Goal: Task Accomplishment & Management: Complete application form

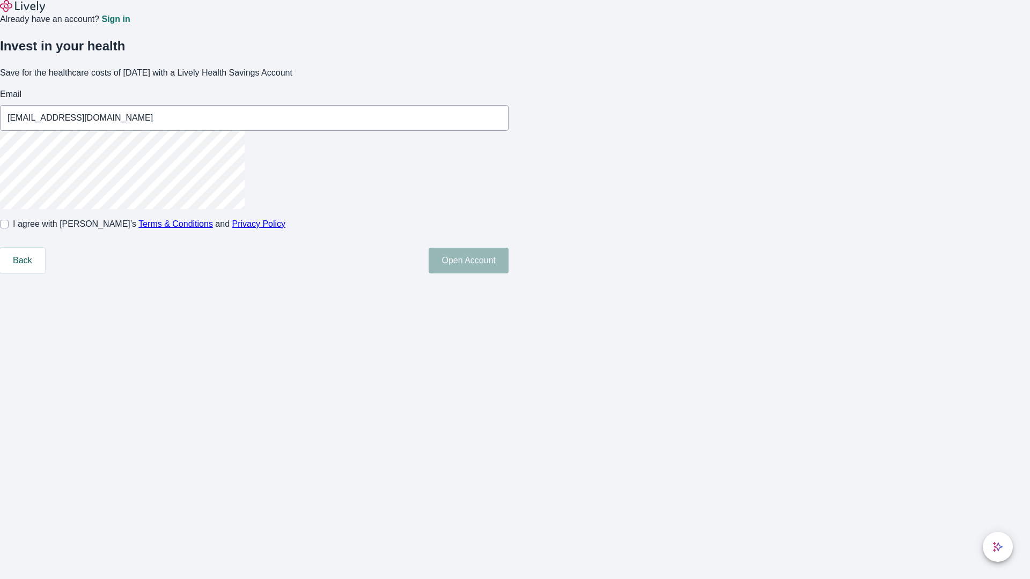
click at [9, 228] on input "I agree with Lively’s Terms & Conditions and Privacy Policy" at bounding box center [4, 224] width 9 height 9
checkbox input "true"
click at [508, 274] on button "Open Account" at bounding box center [469, 261] width 80 height 26
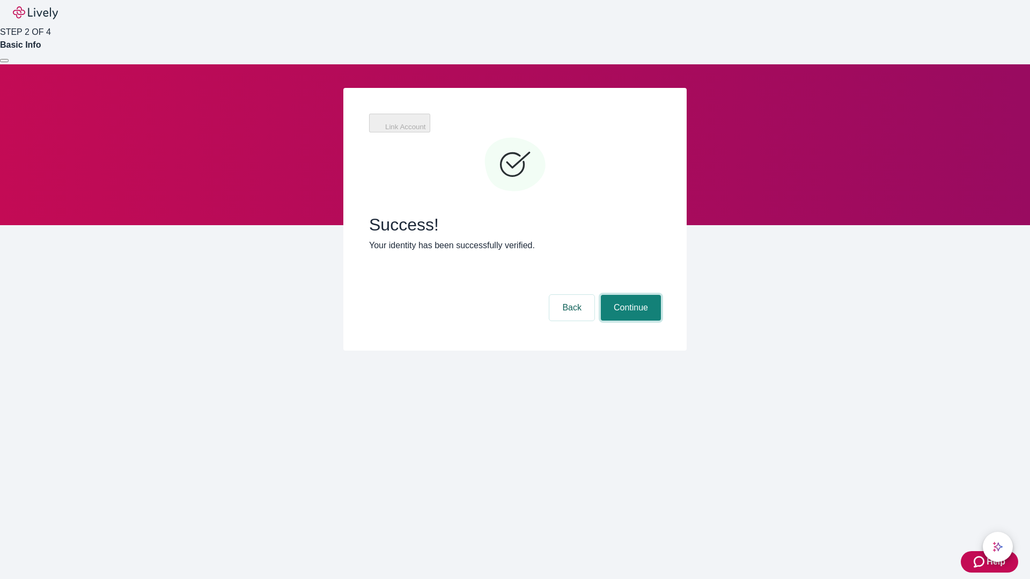
click at [629, 295] on button "Continue" at bounding box center [631, 308] width 60 height 26
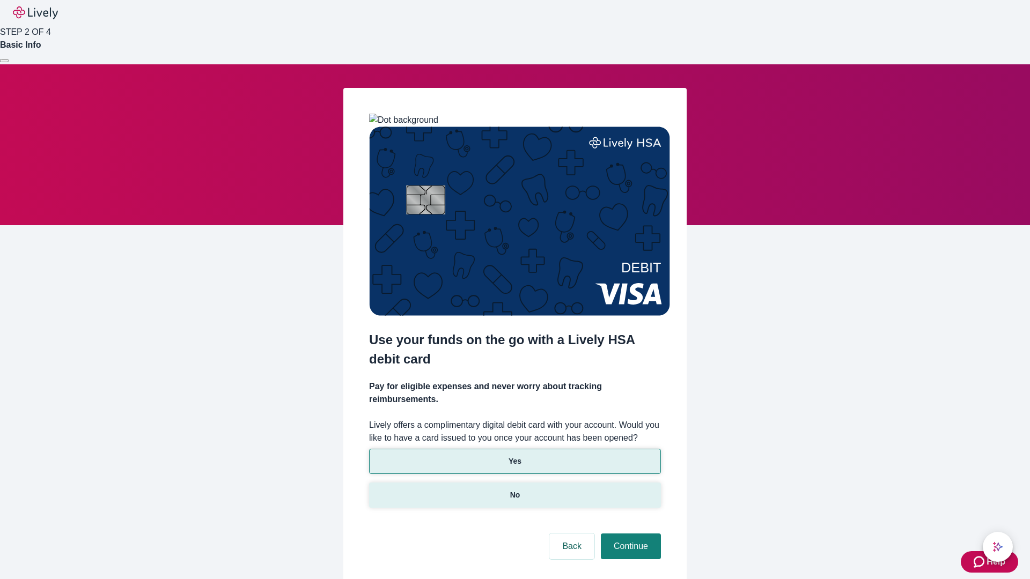
click at [514, 490] on p "No" at bounding box center [515, 495] width 10 height 11
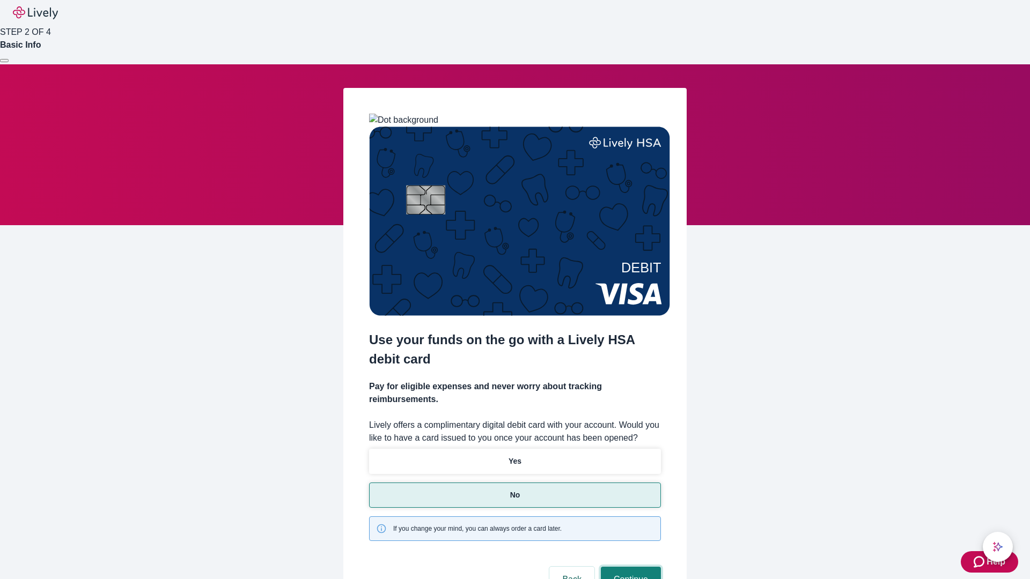
click at [629, 567] on button "Continue" at bounding box center [631, 580] width 60 height 26
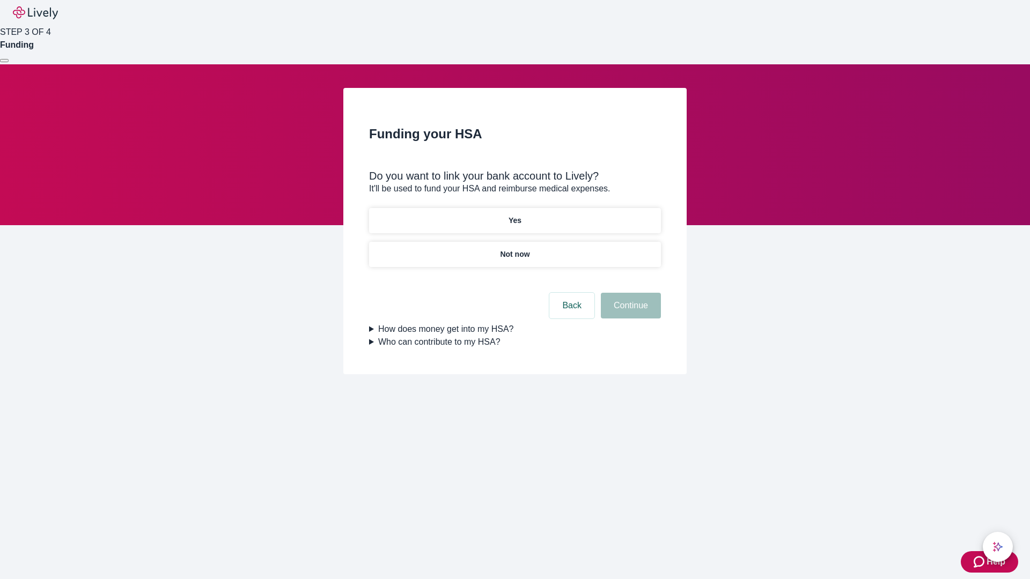
click at [514, 215] on p "Yes" at bounding box center [514, 220] width 13 height 11
click at [629, 293] on button "Continue" at bounding box center [631, 306] width 60 height 26
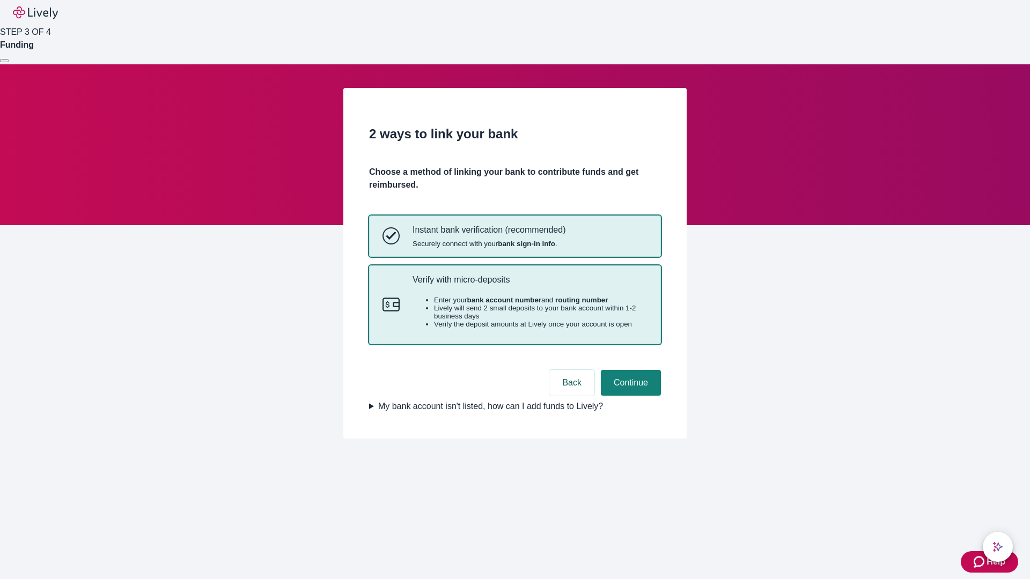
click at [529, 285] on p "Verify with micro-deposits" at bounding box center [529, 280] width 235 height 10
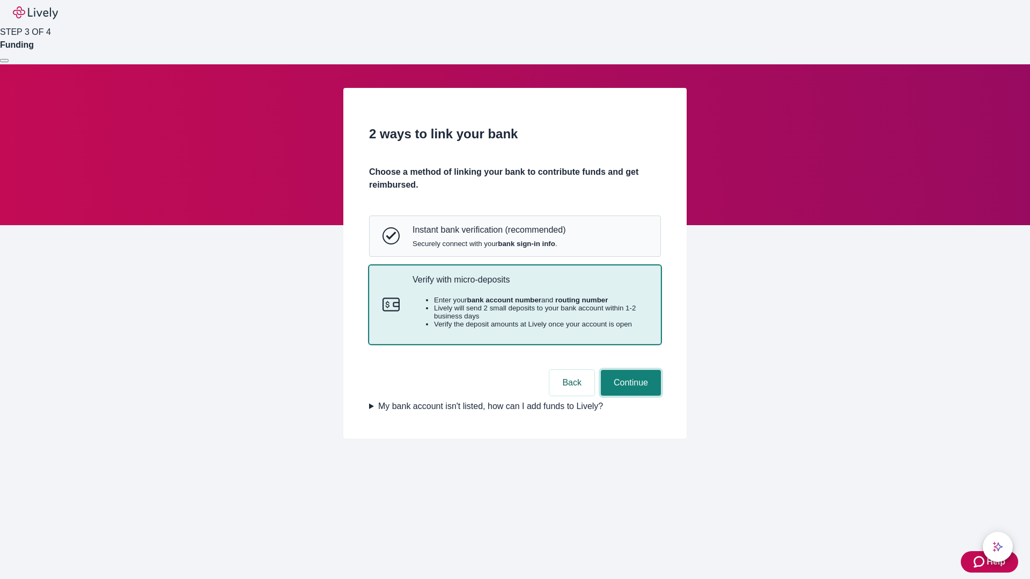
click at [629, 396] on button "Continue" at bounding box center [631, 383] width 60 height 26
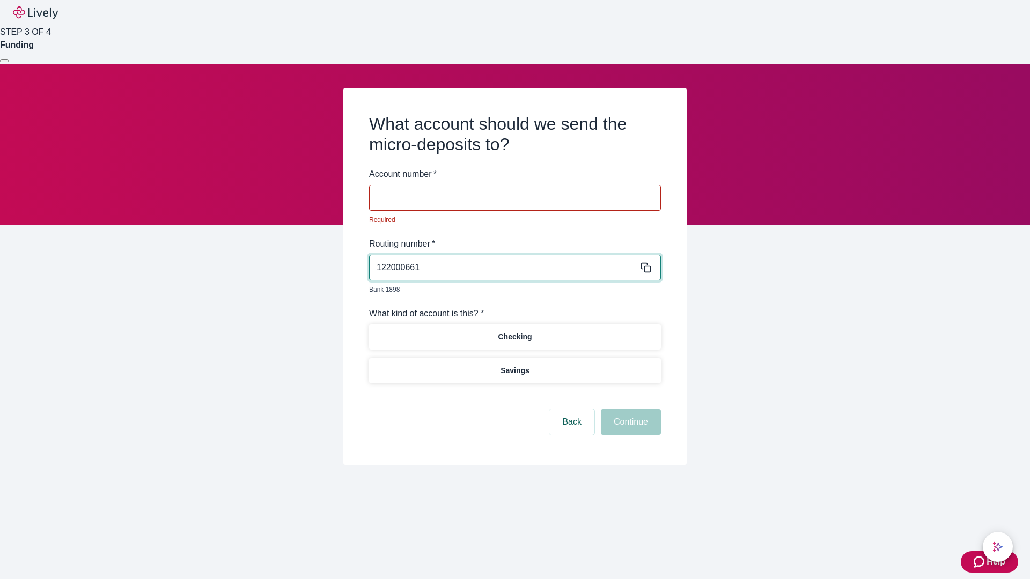
type input "122000661"
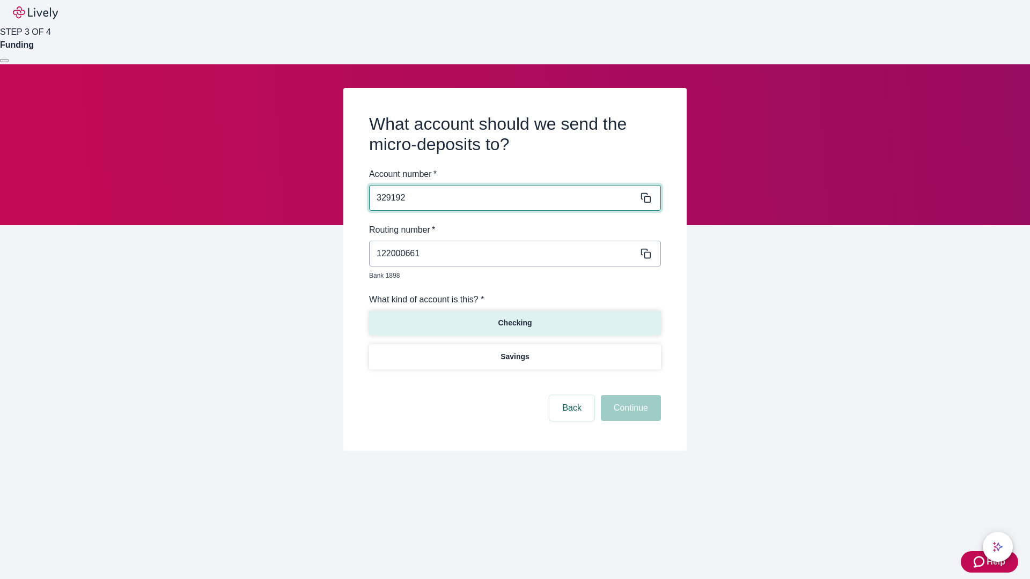
type input "329192"
click at [514, 317] on p "Checking" at bounding box center [515, 322] width 34 height 11
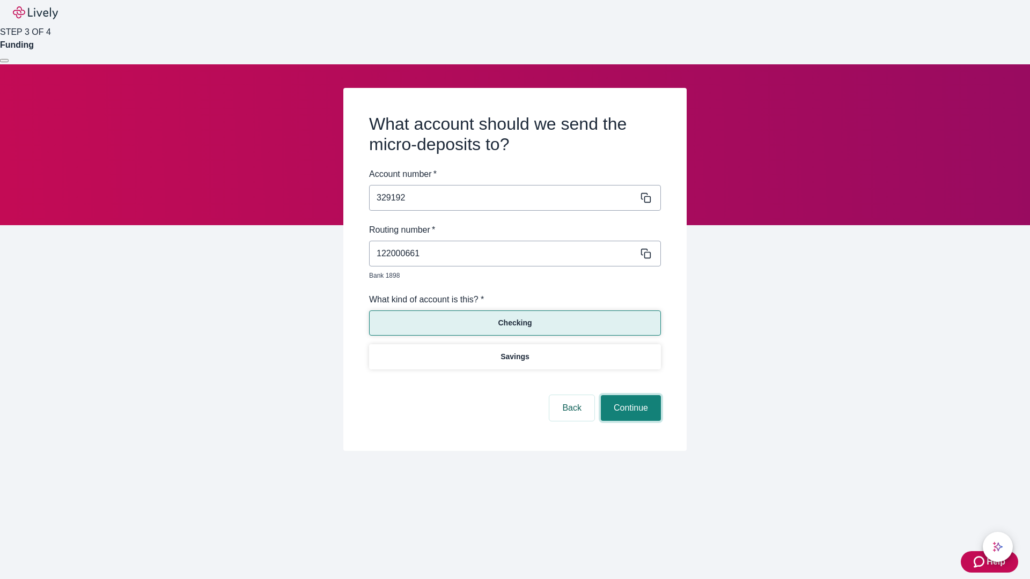
click at [629, 396] on button "Continue" at bounding box center [631, 408] width 60 height 26
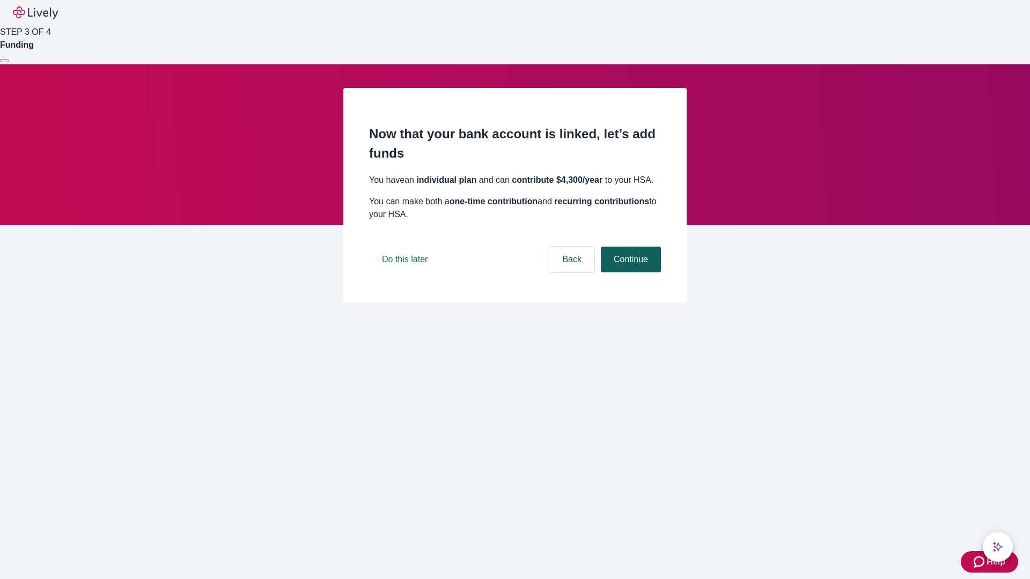
click at [629, 272] on button "Continue" at bounding box center [631, 260] width 60 height 26
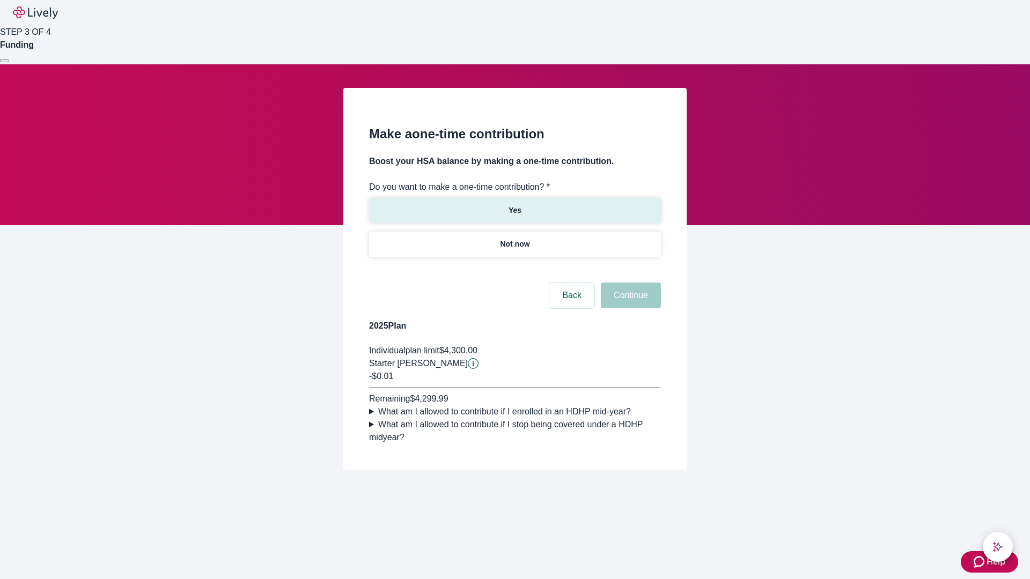
click at [514, 205] on p "Yes" at bounding box center [514, 210] width 13 height 11
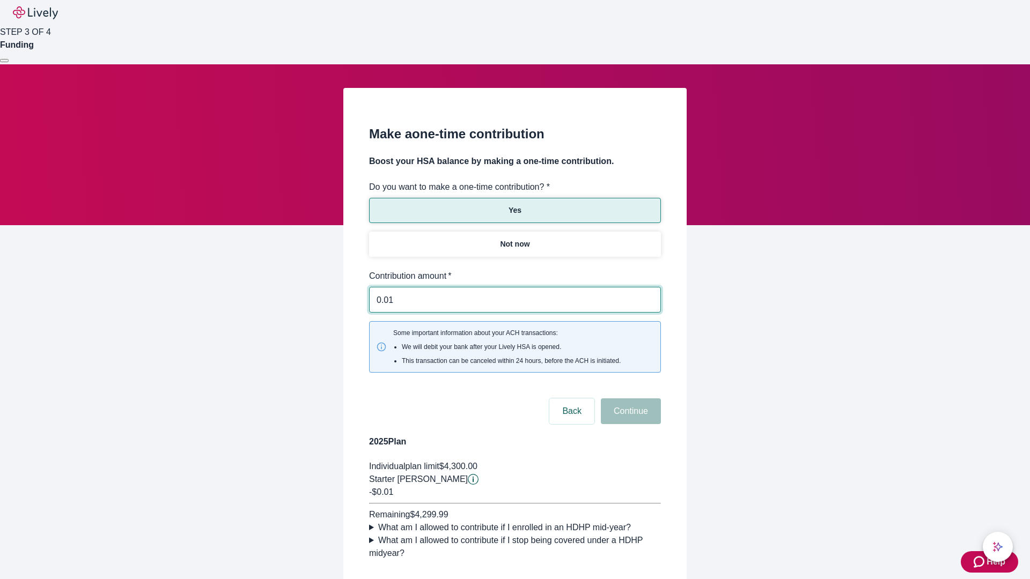
type input "0.01"
click at [629, 398] on button "Continue" at bounding box center [631, 411] width 60 height 26
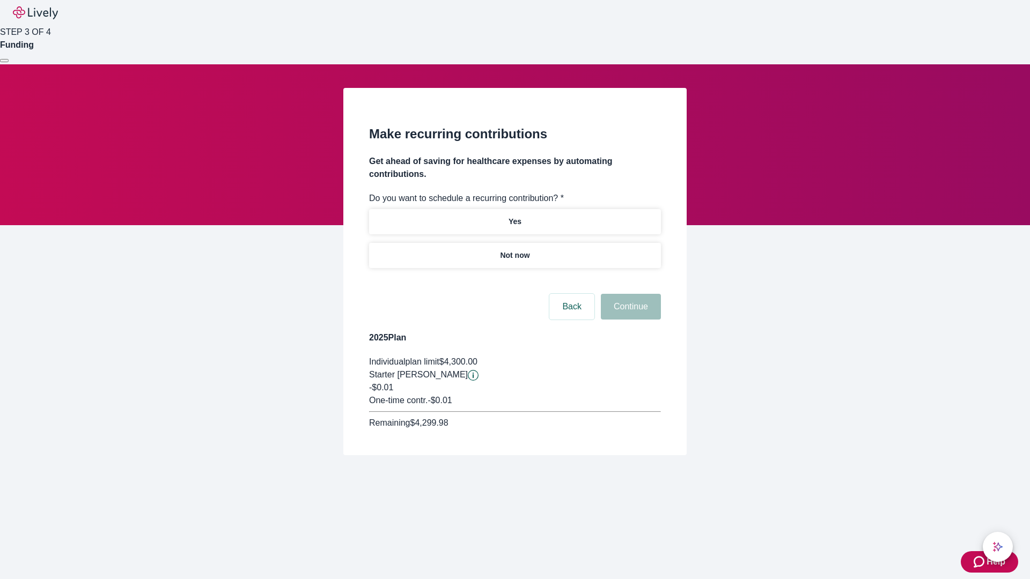
click at [514, 250] on p "Not now" at bounding box center [514, 255] width 29 height 11
click at [629, 294] on button "Continue" at bounding box center [631, 307] width 60 height 26
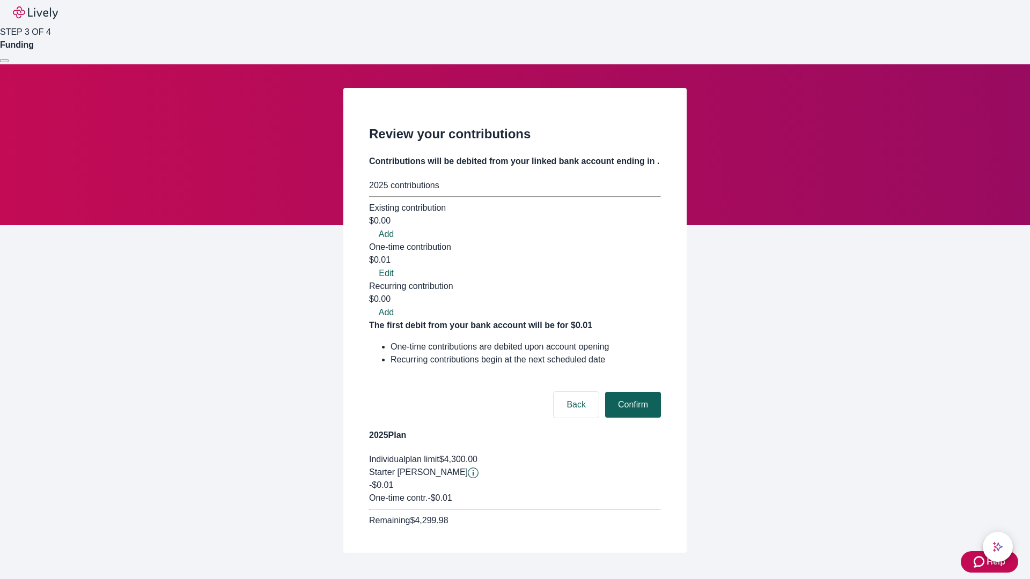
click at [631, 392] on button "Confirm" at bounding box center [633, 405] width 56 height 26
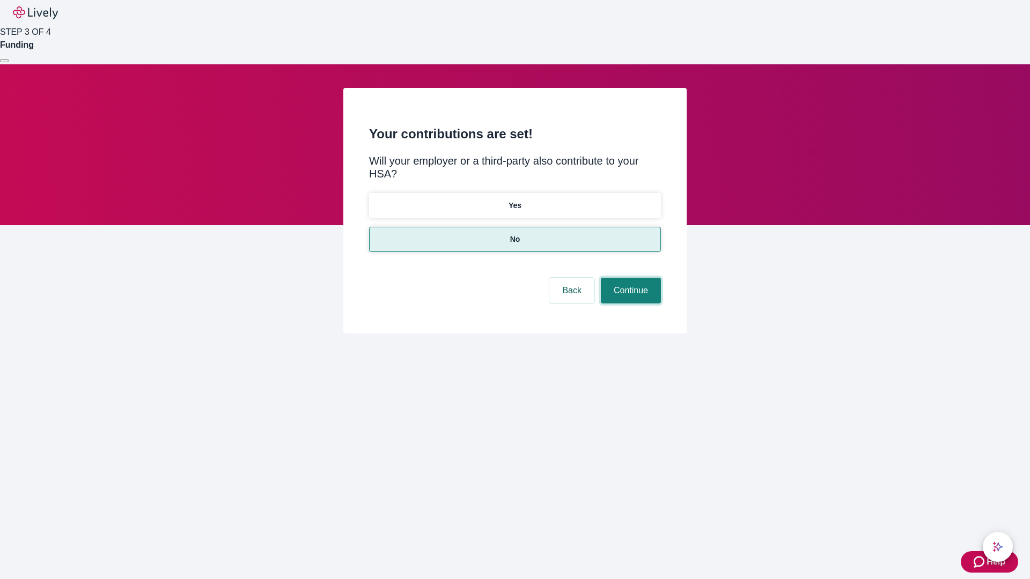
click at [629, 278] on button "Continue" at bounding box center [631, 291] width 60 height 26
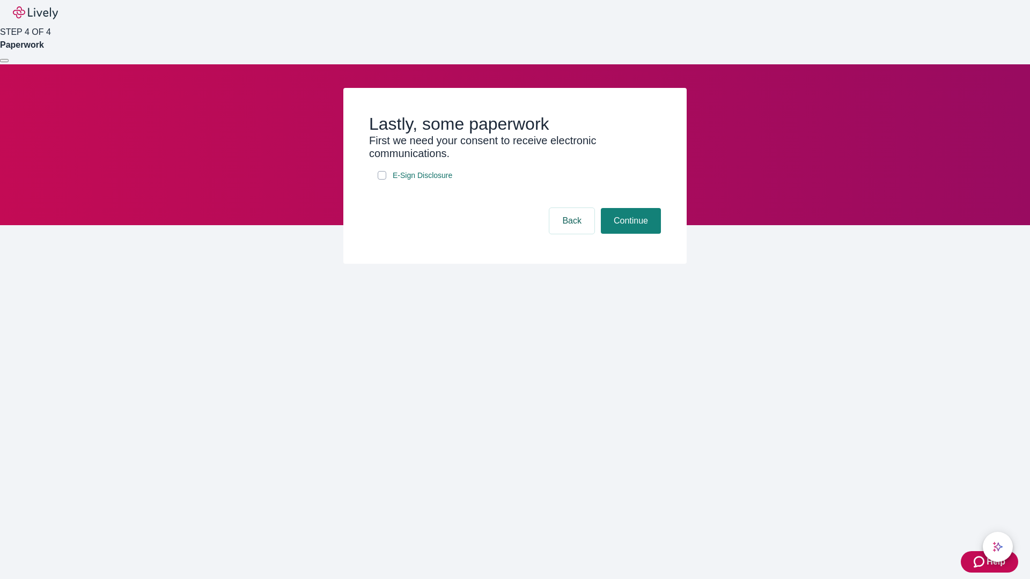
click at [382, 180] on input "E-Sign Disclosure" at bounding box center [382, 175] width 9 height 9
checkbox input "true"
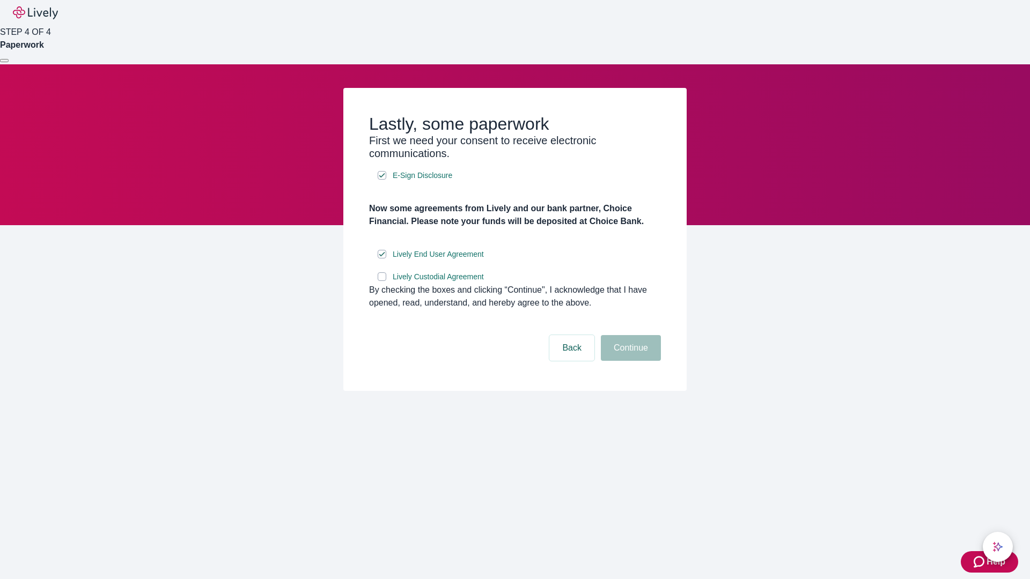
click at [382, 281] on input "Lively Custodial Agreement" at bounding box center [382, 276] width 9 height 9
checkbox input "true"
click at [629, 361] on button "Continue" at bounding box center [631, 348] width 60 height 26
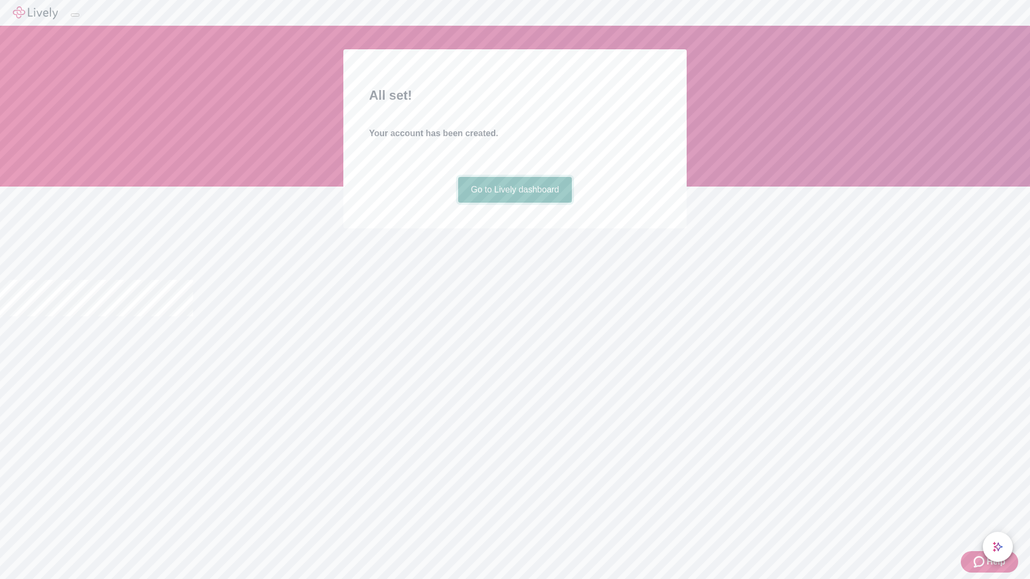
click at [514, 203] on link "Go to Lively dashboard" at bounding box center [515, 190] width 114 height 26
